Goal: Navigation & Orientation: Find specific page/section

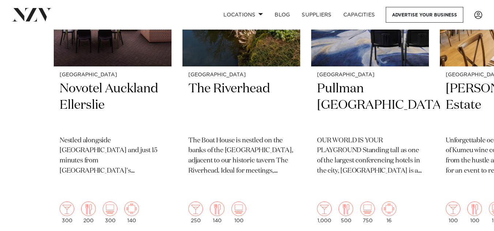
scroll to position [364, 0]
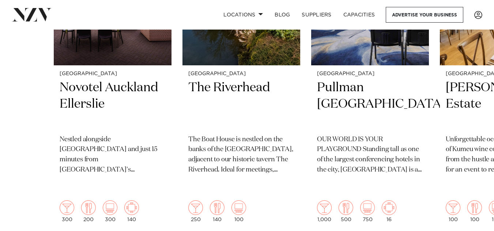
click at [236, 69] on div "Auckland The Riverhead The [GEOGRAPHIC_DATA] is nestled on the banks of the upp…" at bounding box center [241, 146] width 118 height 163
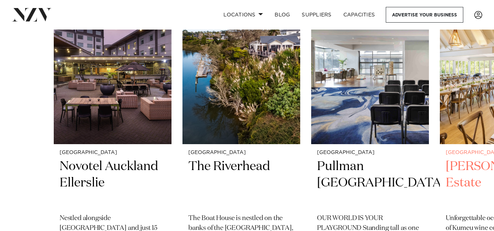
scroll to position [285, 0]
click at [443, 109] on img "4 / 48" at bounding box center [499, 66] width 118 height 158
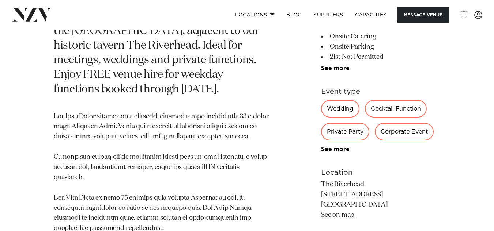
scroll to position [339, 0]
